Goal: Transaction & Acquisition: Purchase product/service

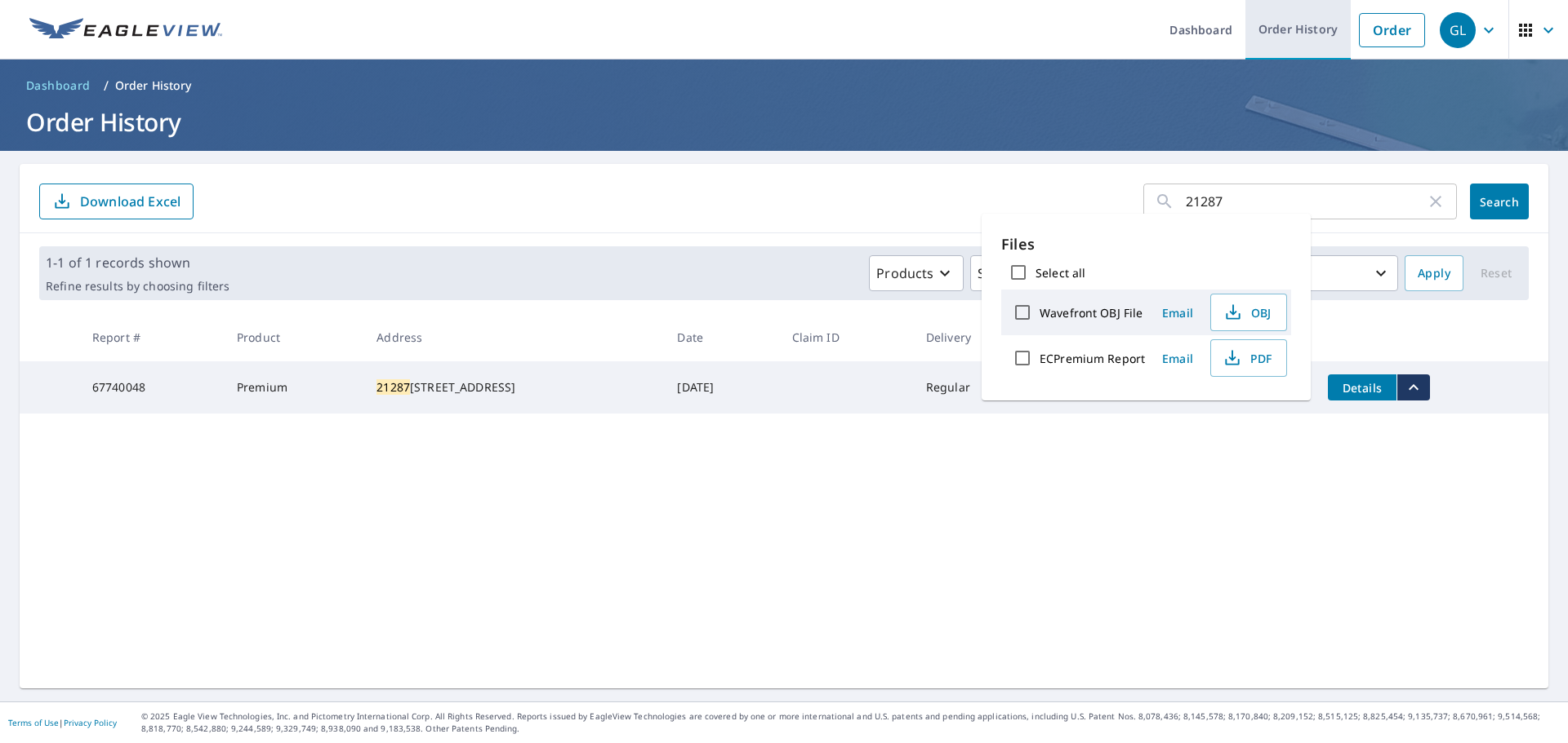
click at [1273, 30] on link "Order History" at bounding box center [1297, 30] width 105 height 60
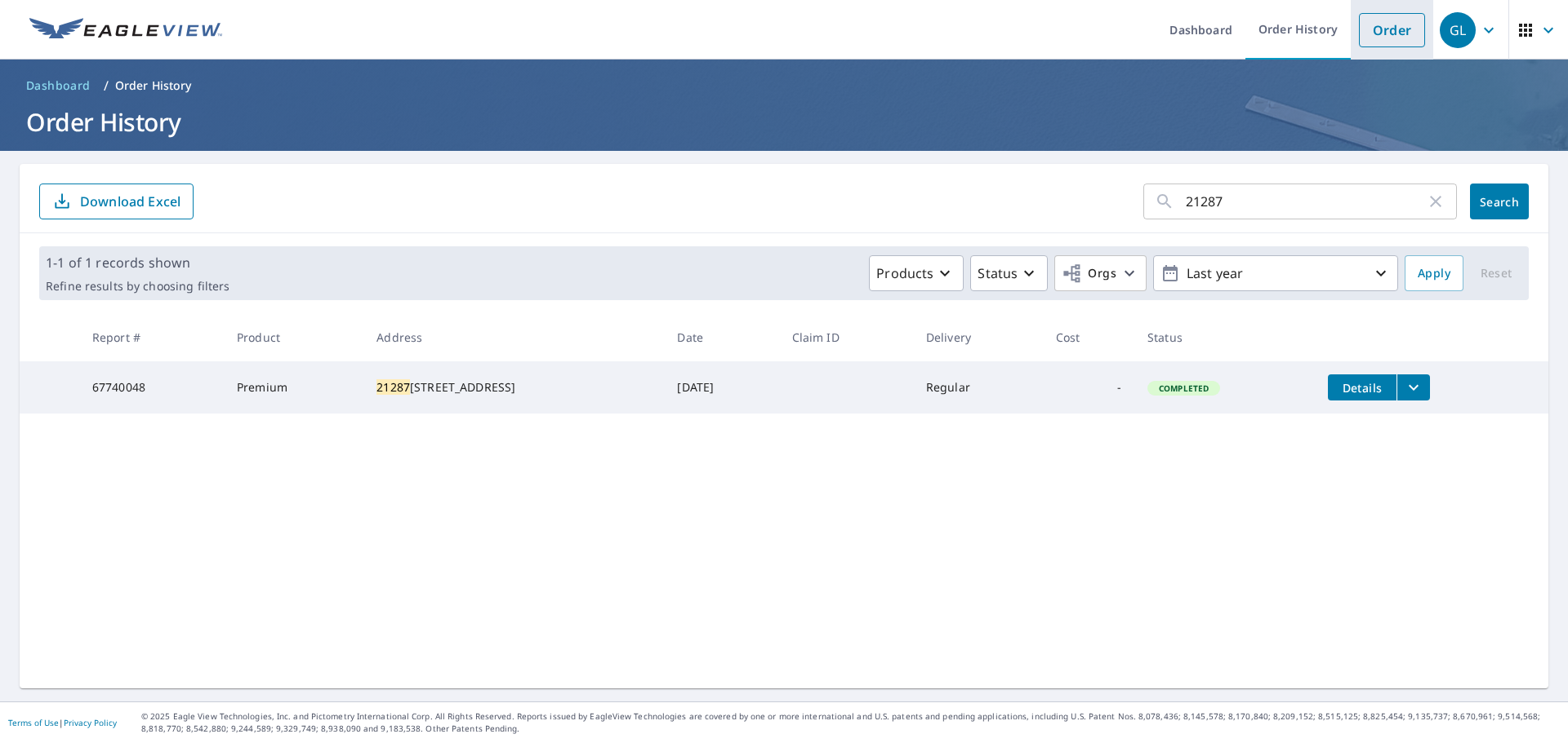
click at [1368, 29] on link "Order" at bounding box center [1391, 30] width 66 height 34
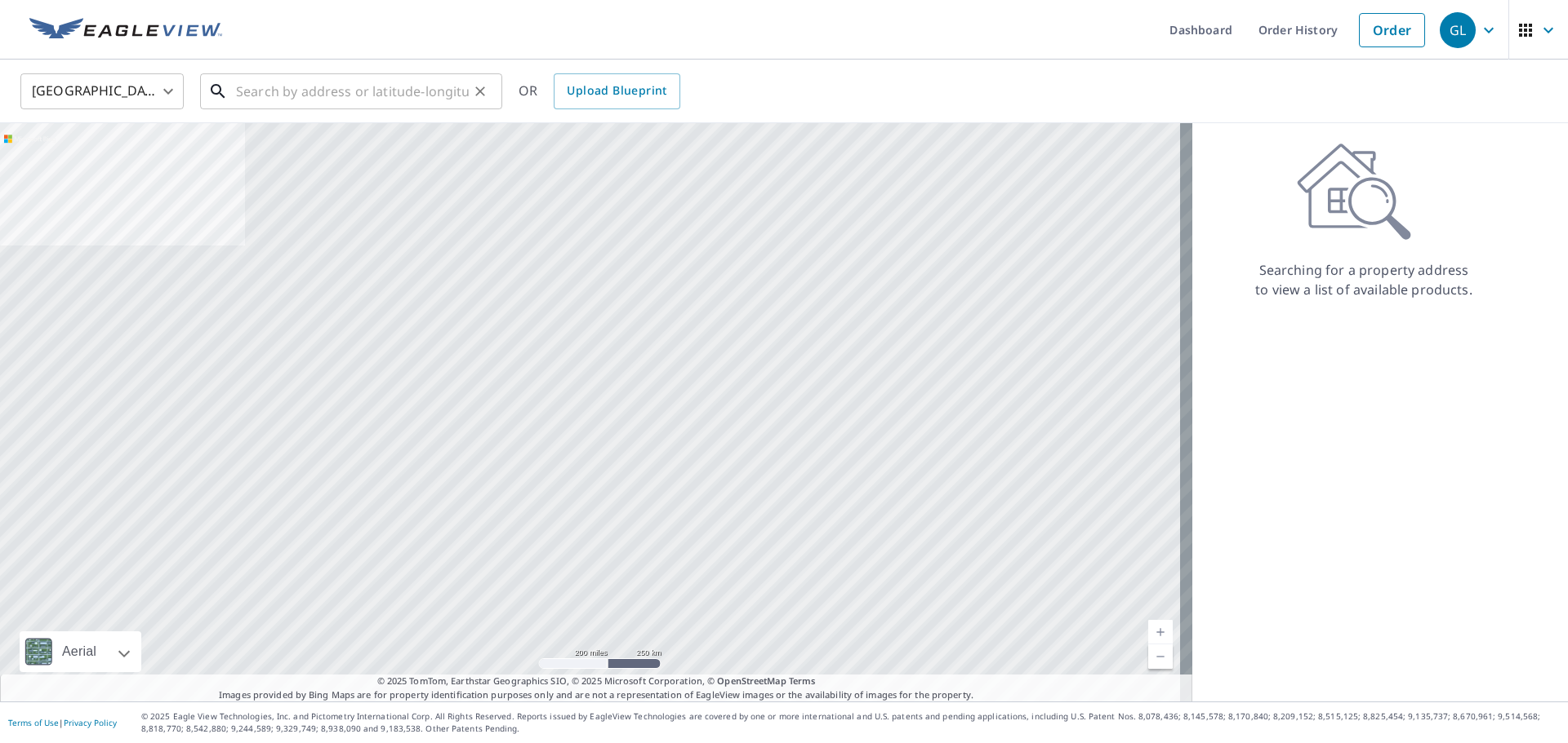
click at [324, 96] on input "text" at bounding box center [353, 91] width 233 height 46
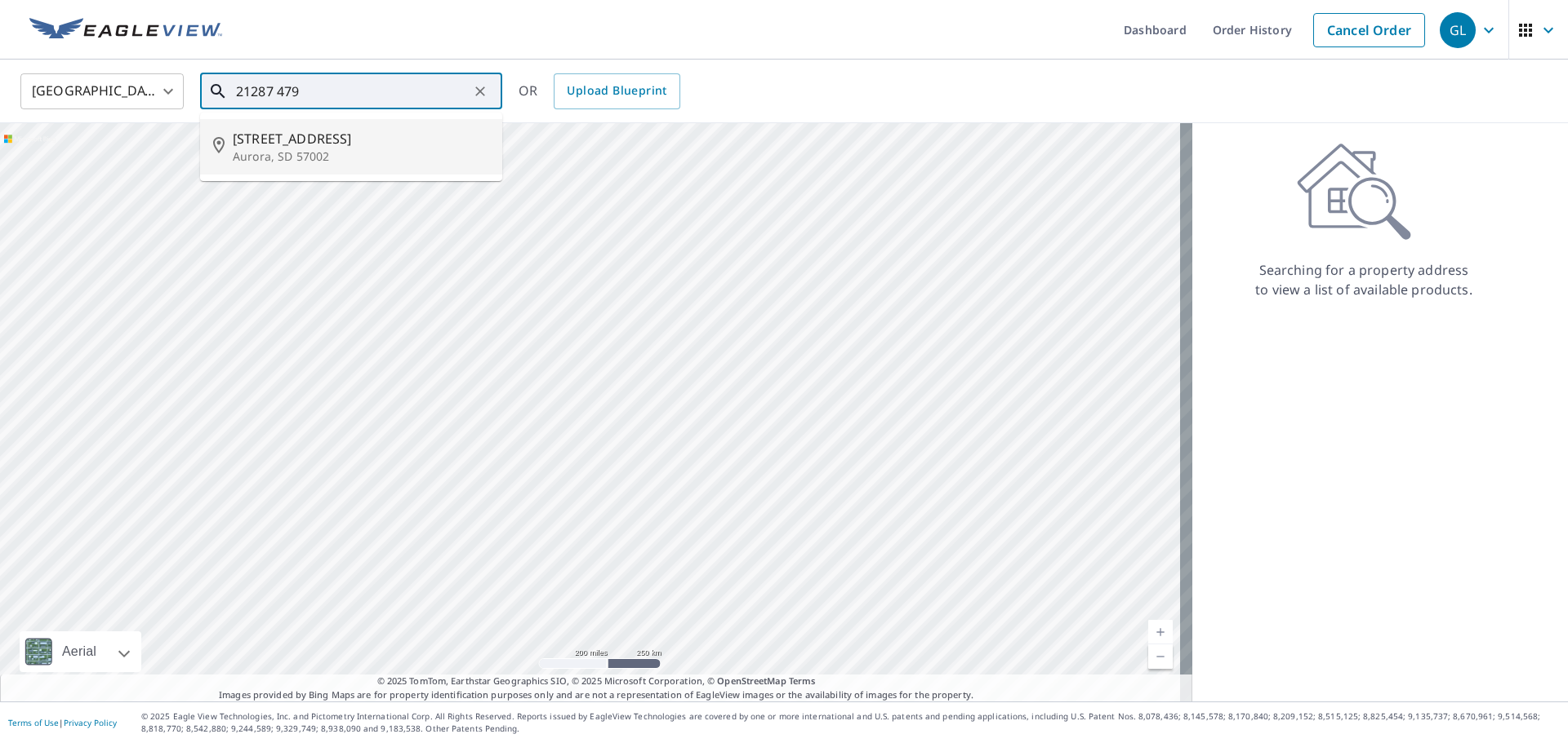
click at [312, 127] on li "[STREET_ADDRESS]" at bounding box center [351, 147] width 302 height 55
type input "[STREET_ADDRESS]"
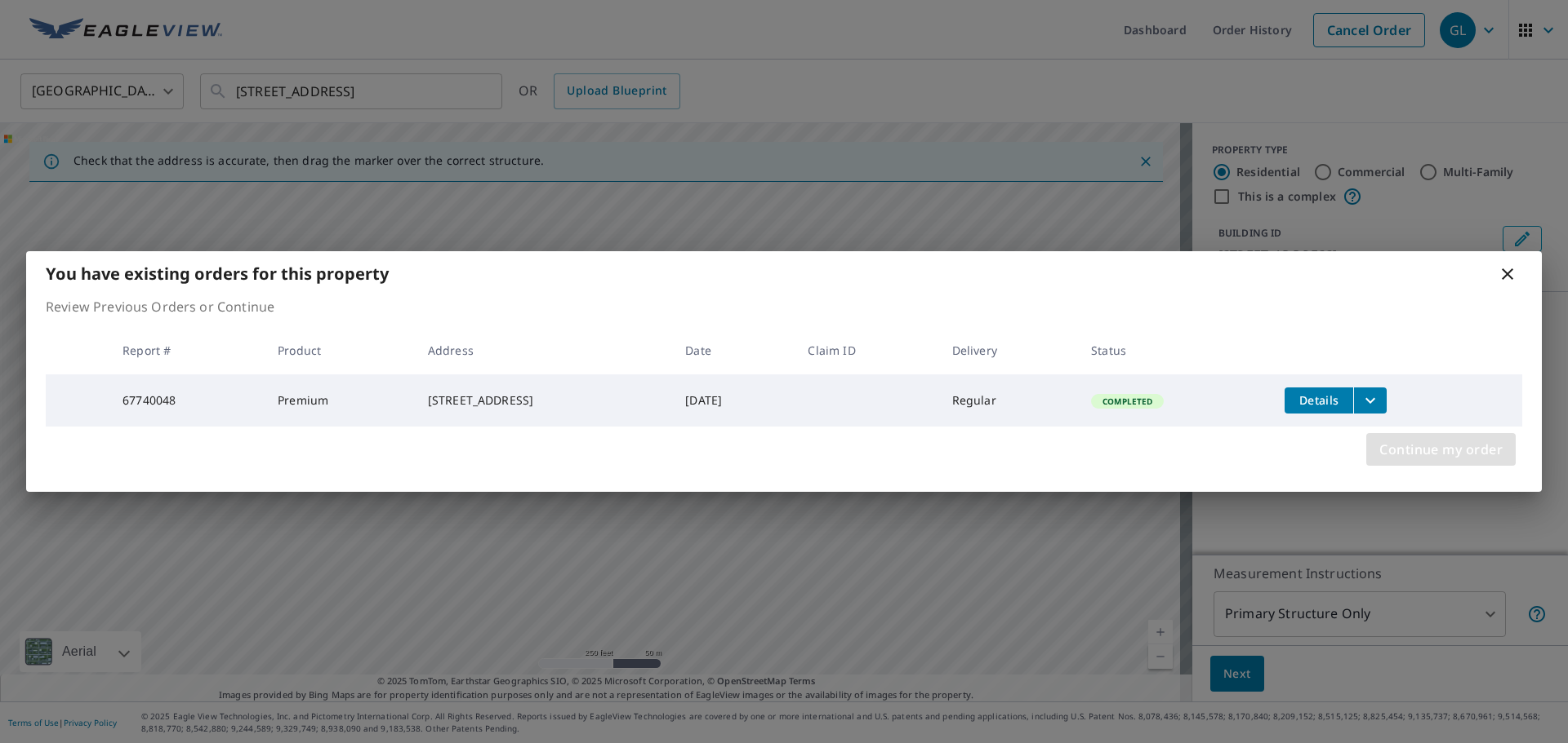
click at [1406, 440] on button "Continue my order" at bounding box center [1440, 450] width 150 height 32
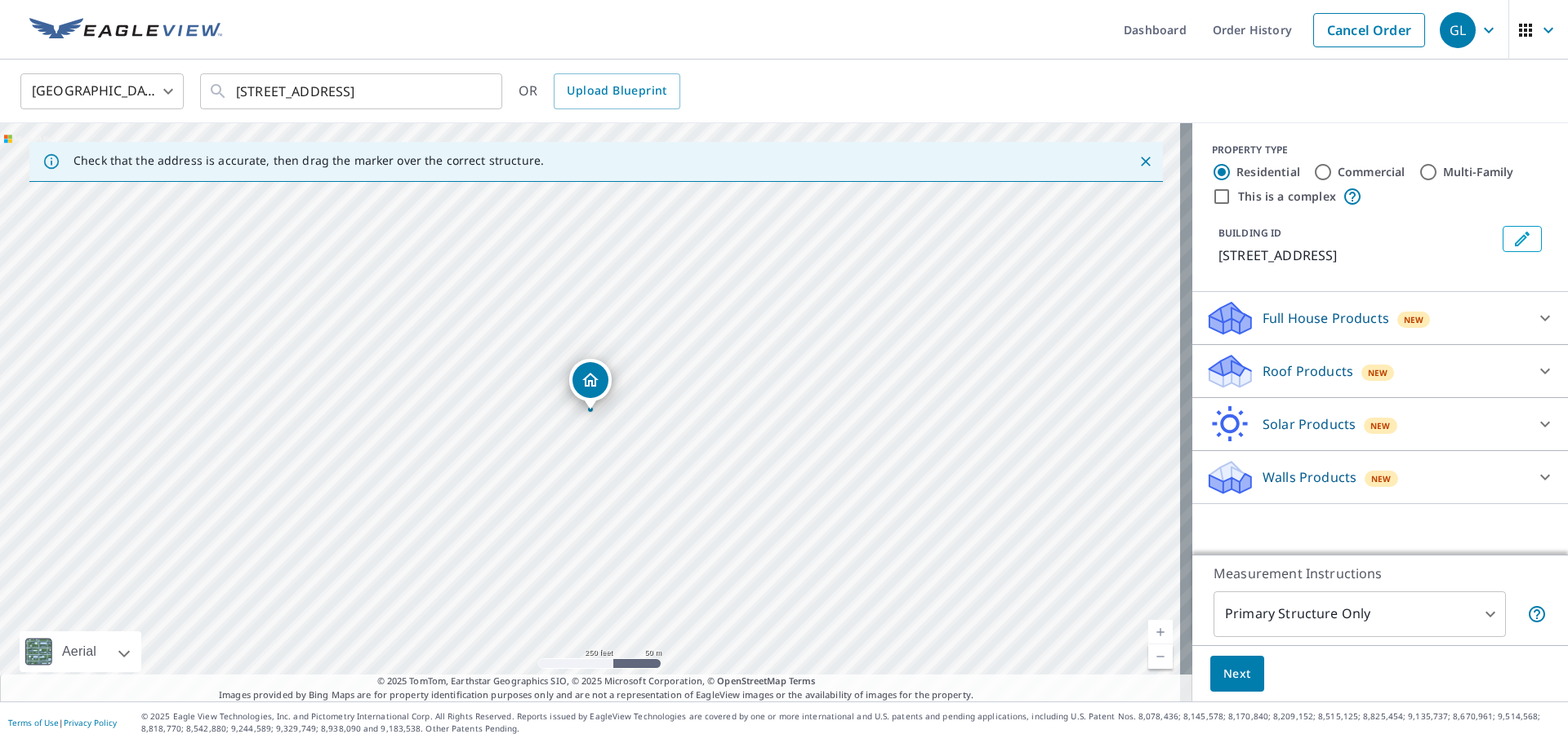
click at [1535, 479] on icon at bounding box center [1544, 477] width 20 height 20
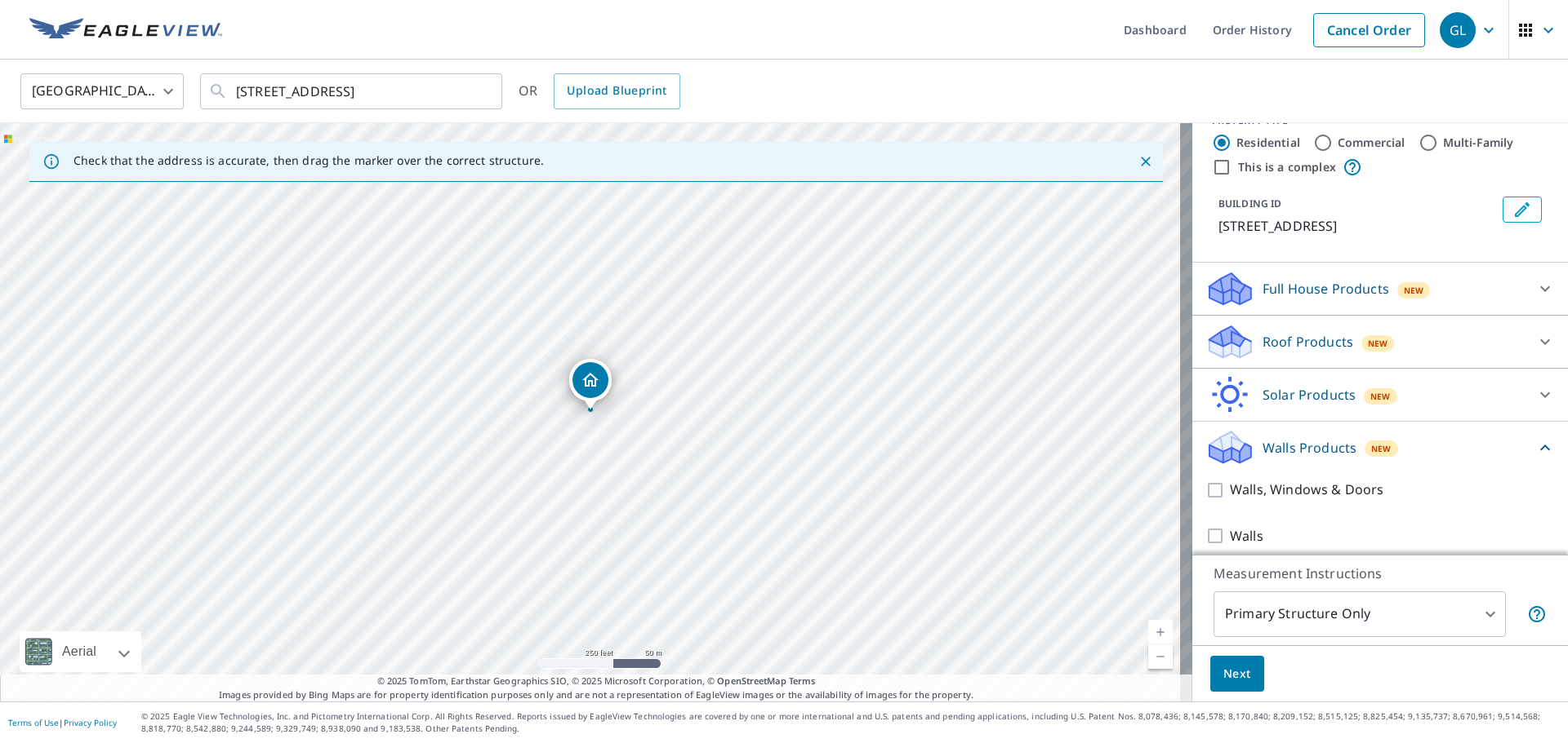
scroll to position [41, 0]
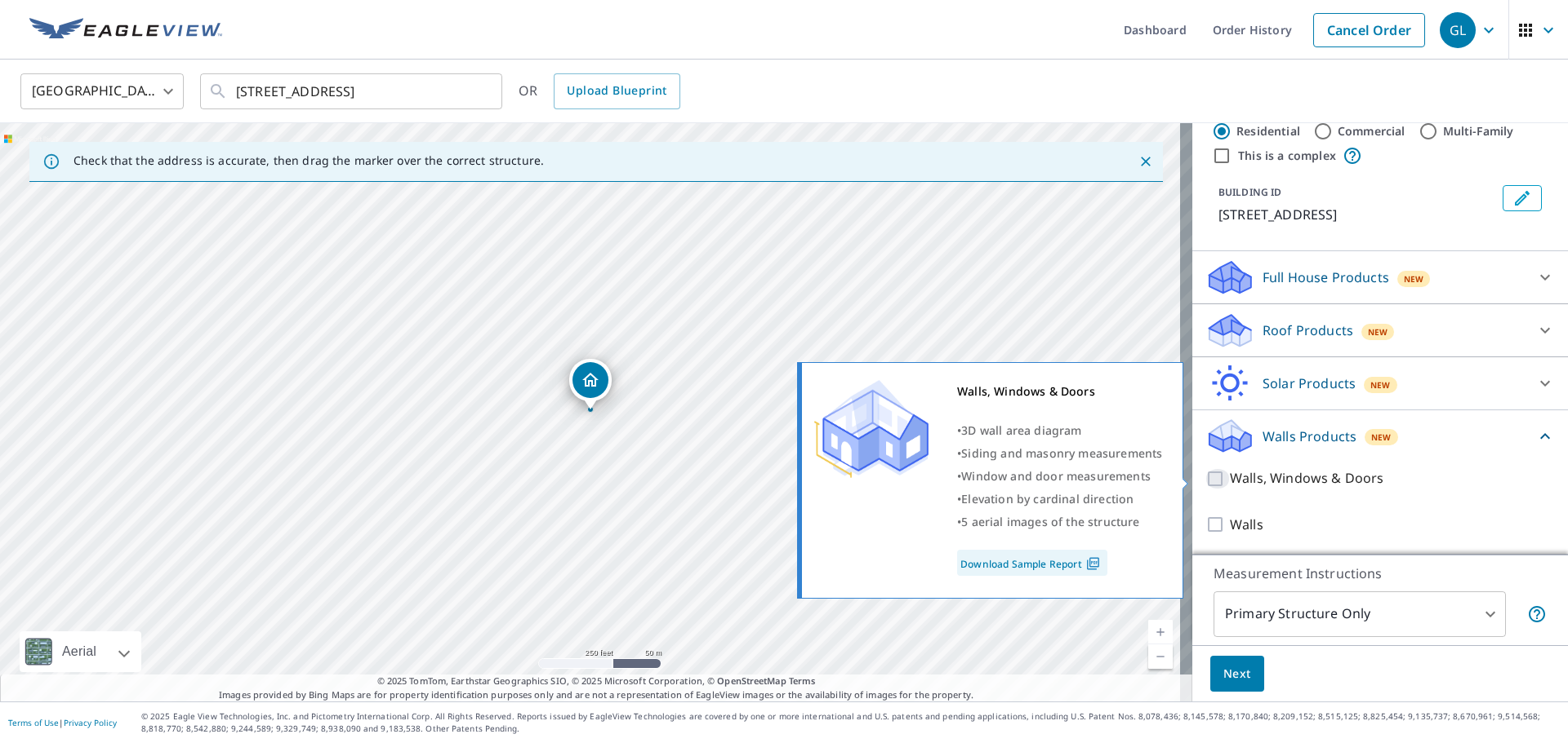
click at [1205, 482] on input "Walls, Windows & Doors" at bounding box center [1217, 479] width 25 height 20
checkbox input "true"
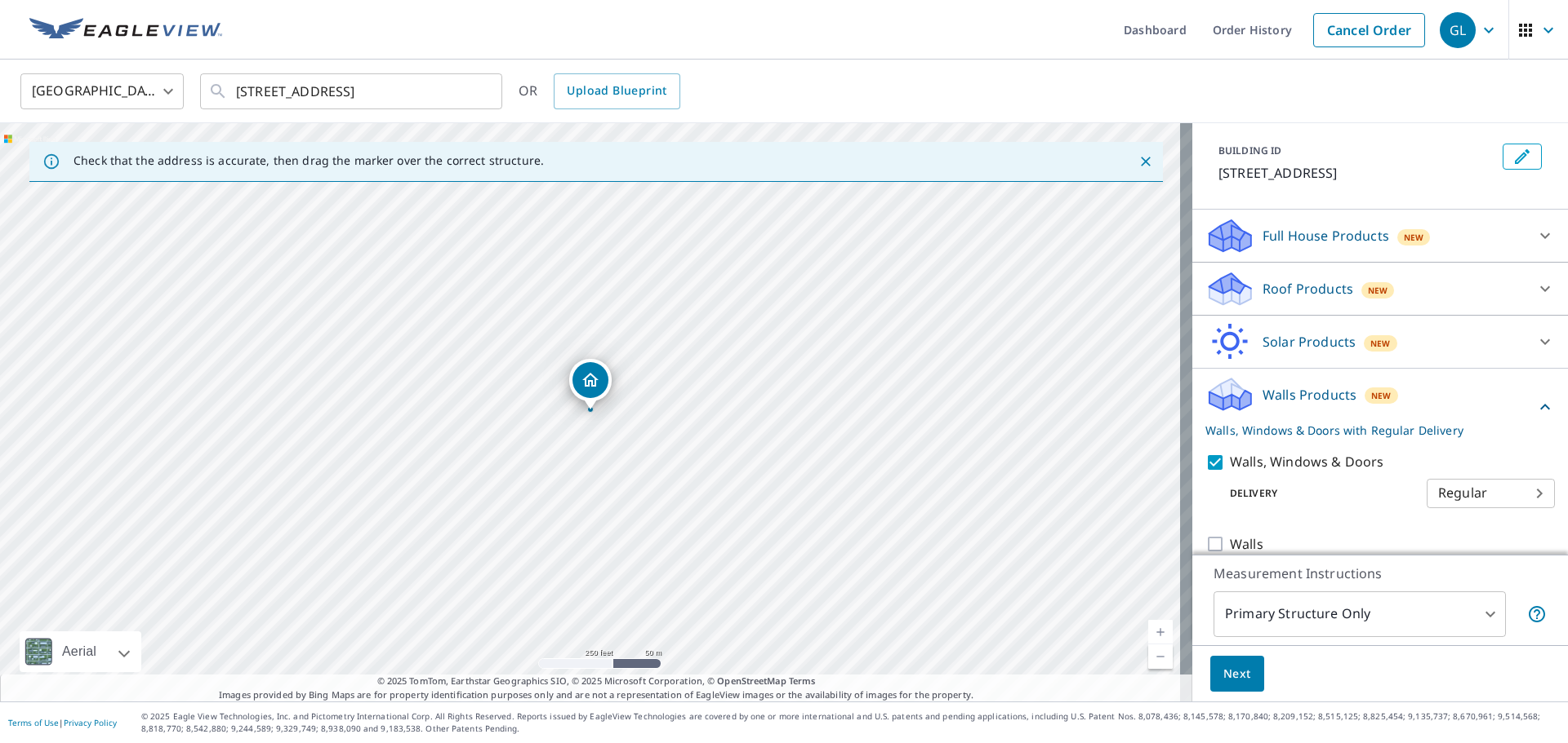
scroll to position [102, 0]
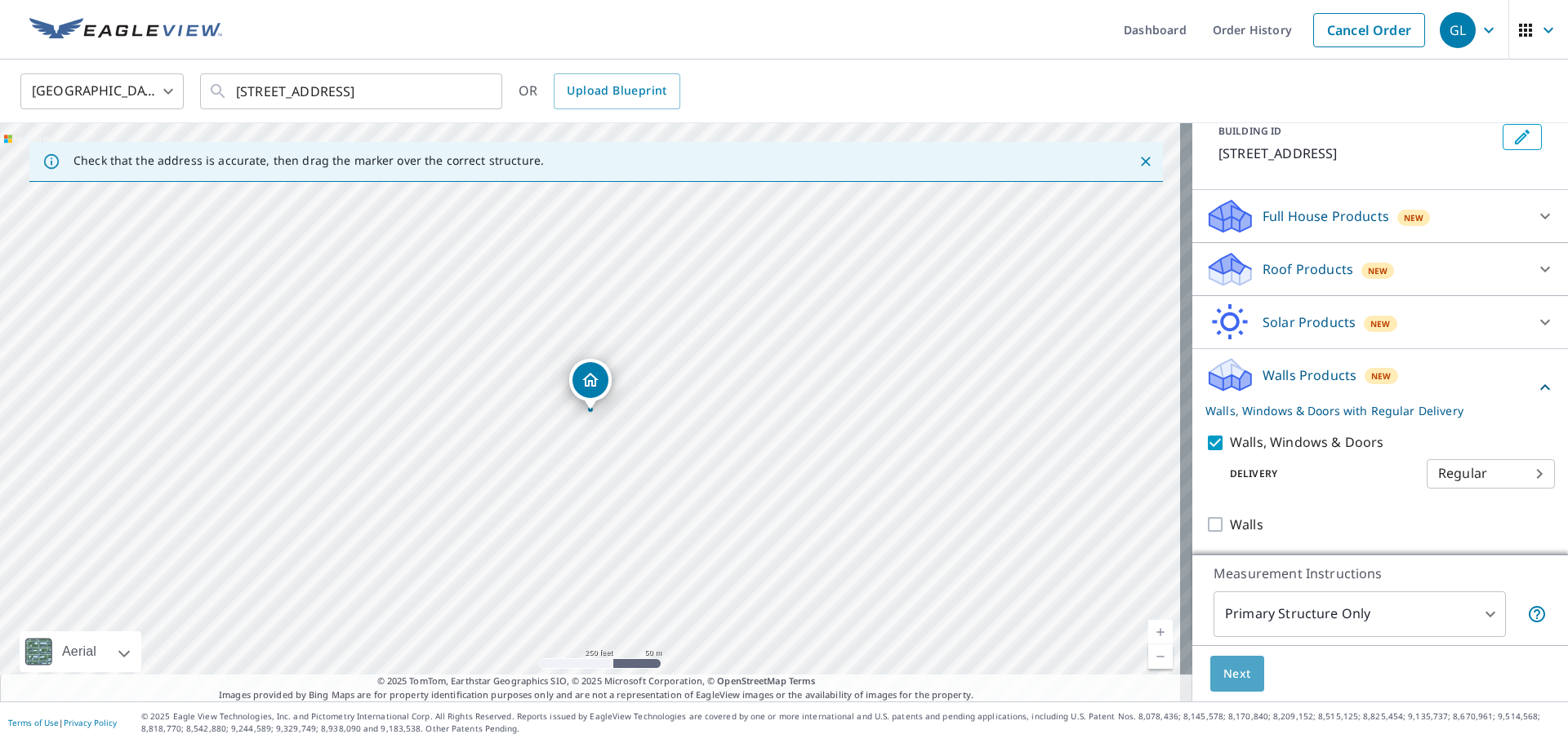
click at [1226, 674] on span "Next" at bounding box center [1236, 673] width 28 height 20
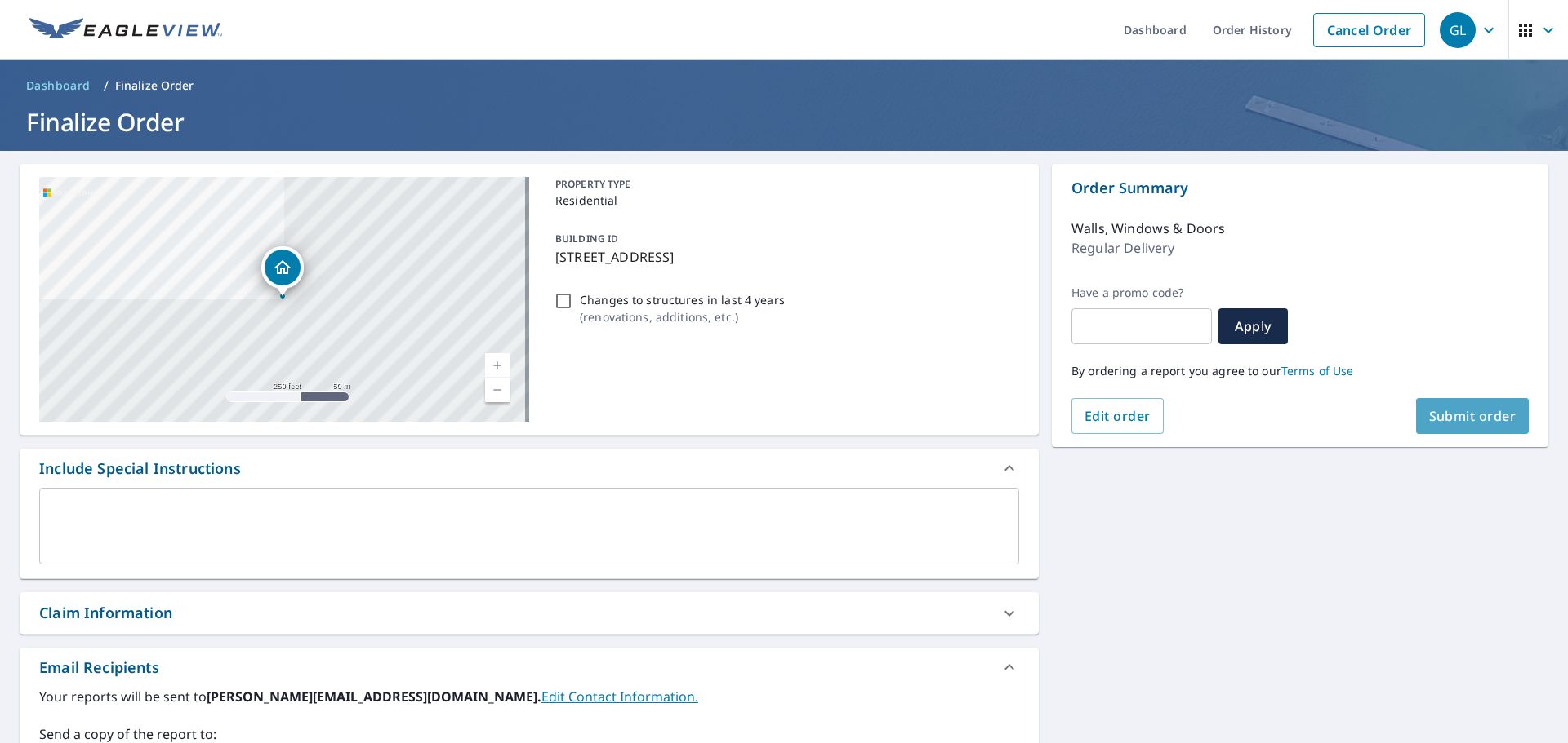
click at [1450, 412] on span "Submit order" at bounding box center [1473, 415] width 88 height 18
